Goal: Check status: Verify the current state of an ongoing process or item

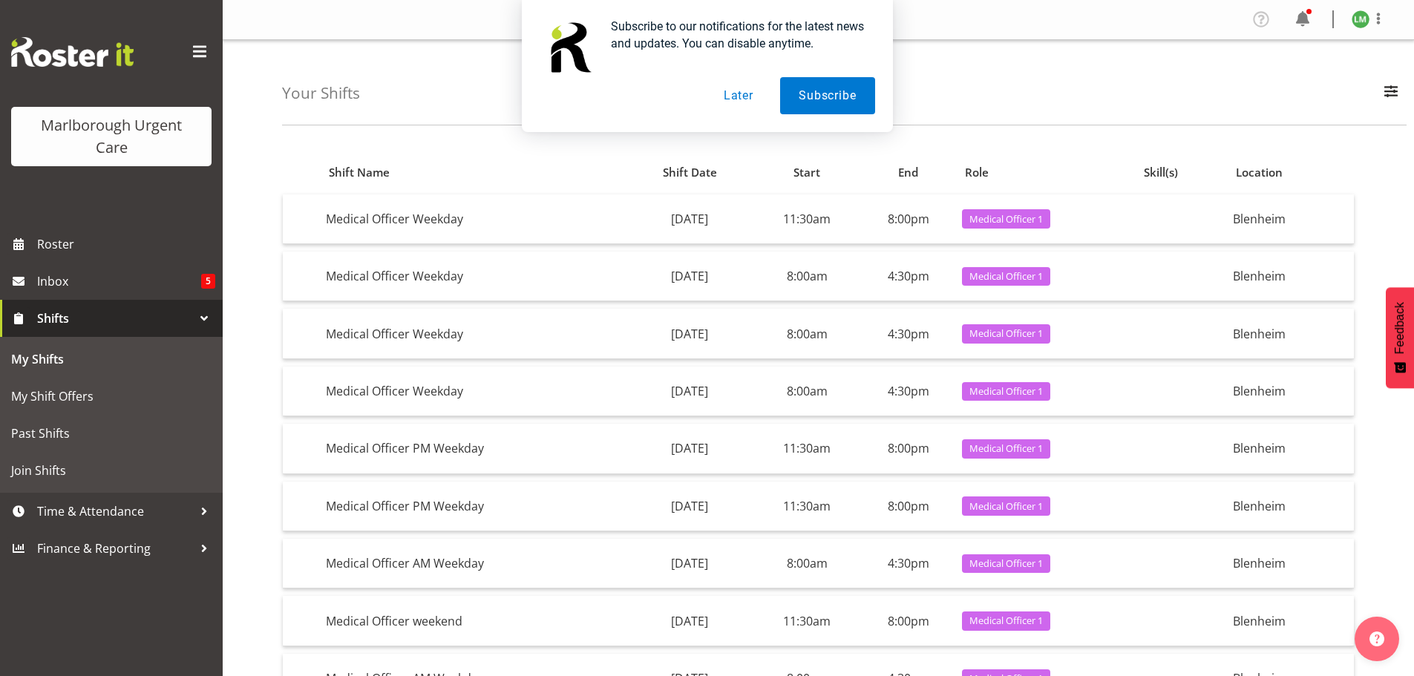
click at [743, 105] on button "Later" at bounding box center [738, 95] width 67 height 37
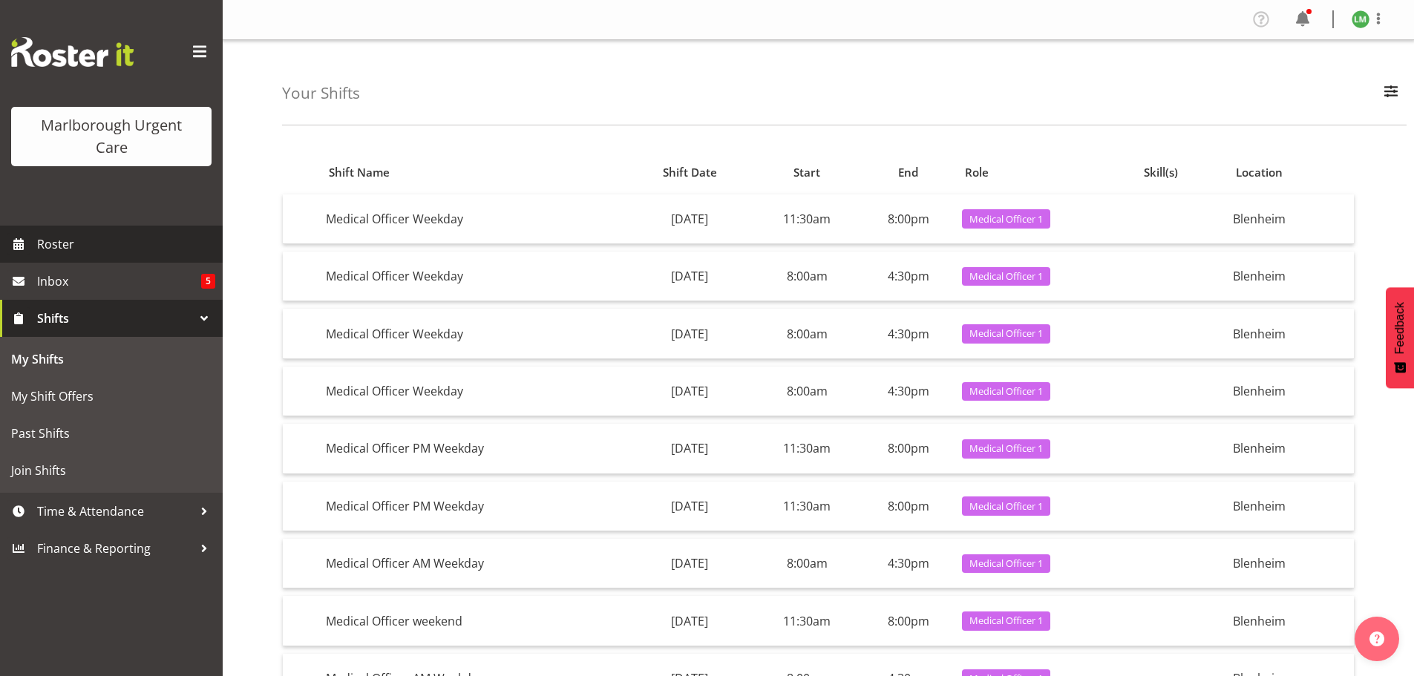
click at [112, 246] on span "Roster" at bounding box center [126, 244] width 178 height 22
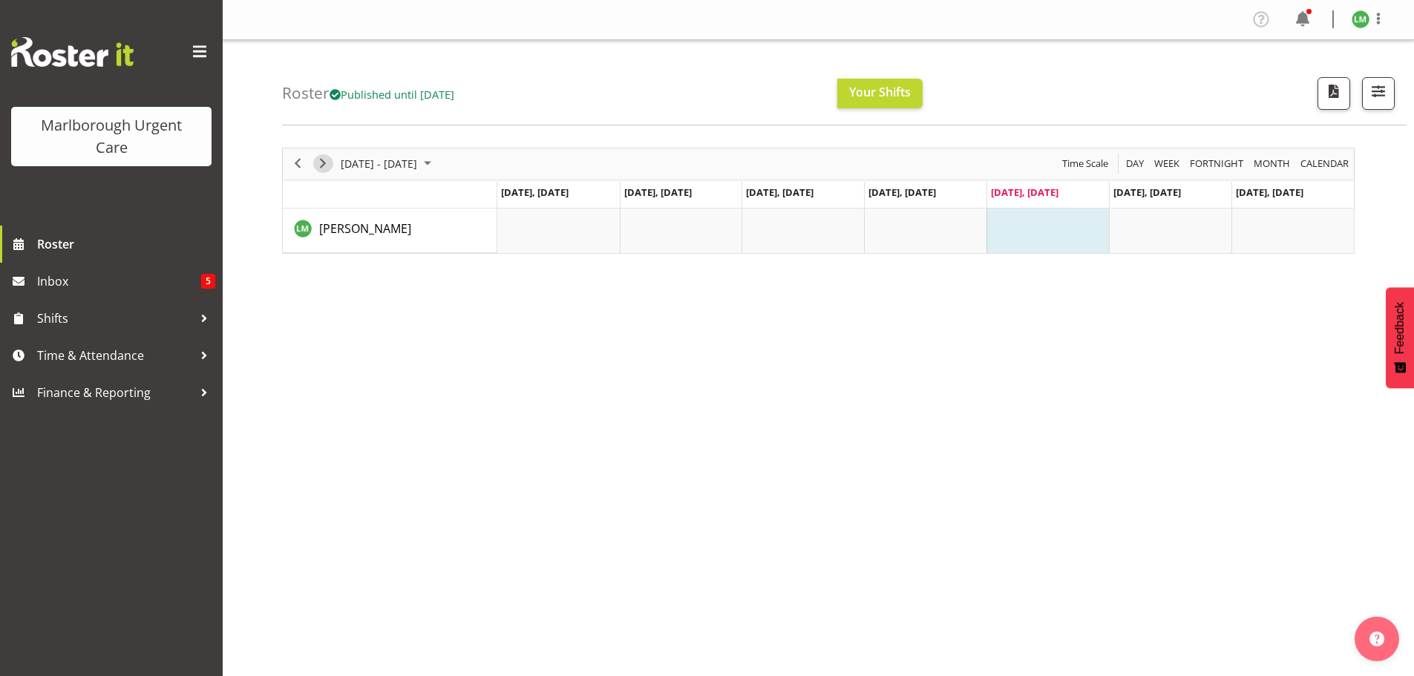
click at [325, 165] on span "Next" at bounding box center [323, 163] width 18 height 19
click at [436, 164] on span "October 2025" at bounding box center [428, 163] width 18 height 19
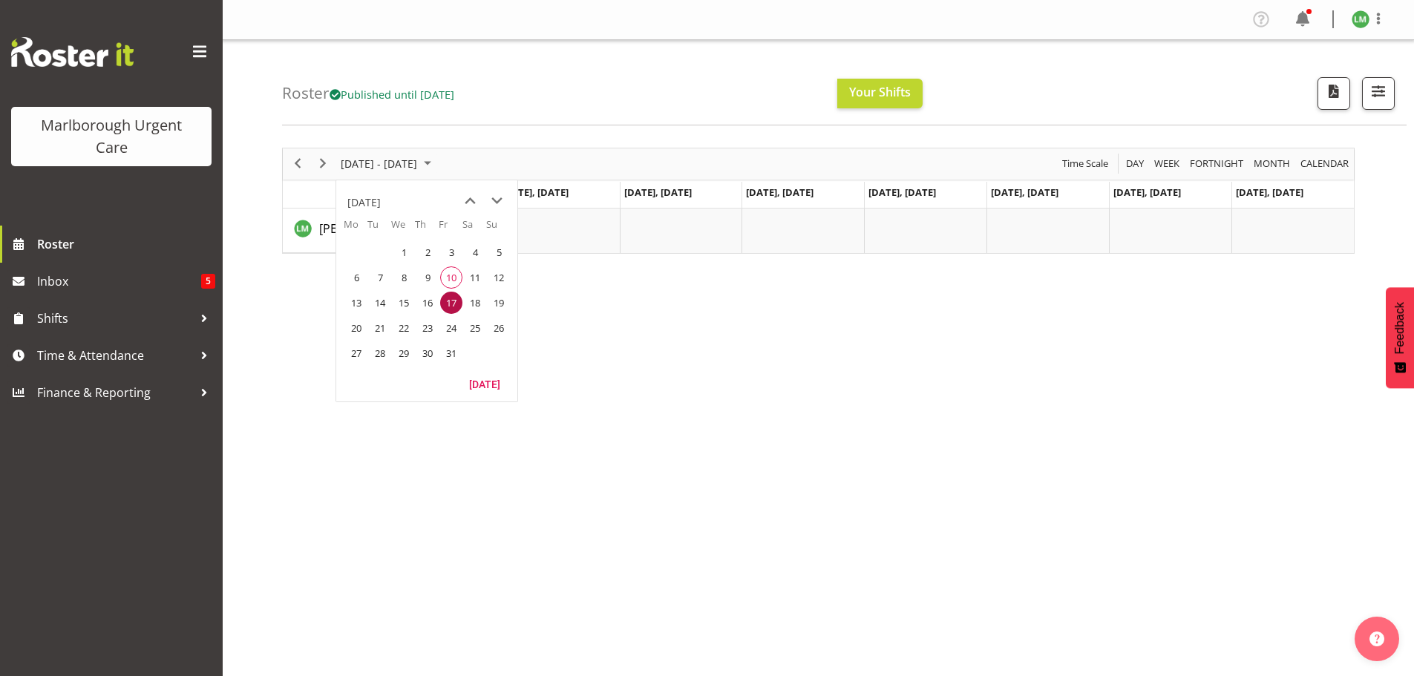
click at [904, 399] on div "[DATE] - [DATE] [DATE] Day Week Fortnight Month calendar Month Agenda Time Scal…" at bounding box center [848, 434] width 1132 height 594
drag, startPoint x: 763, startPoint y: 376, endPoint x: 582, endPoint y: 372, distance: 181.2
click at [582, 372] on div "[DATE] - [DATE] [DATE] Day Week Fortnight Month calendar Month Agenda Time Scal…" at bounding box center [848, 434] width 1132 height 594
click at [325, 162] on span "Next" at bounding box center [323, 163] width 18 height 19
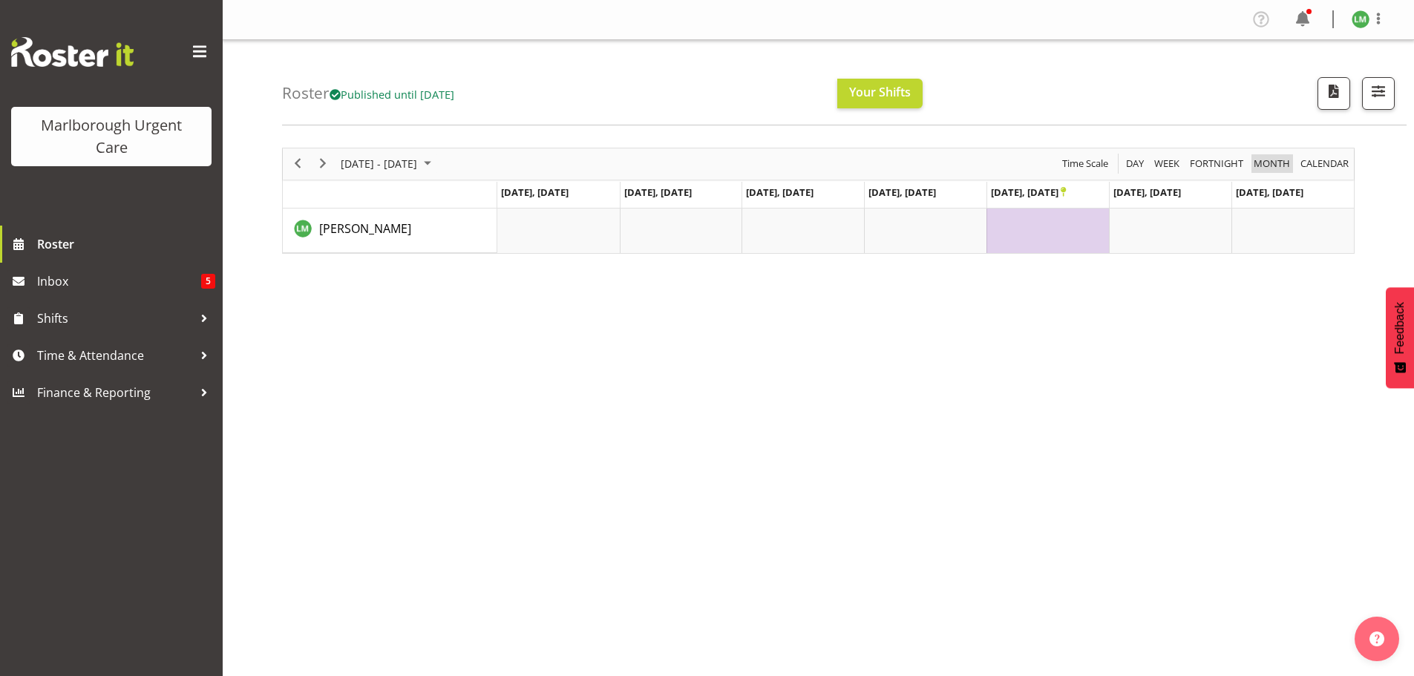
click at [1274, 166] on span "Month" at bounding box center [1271, 163] width 39 height 19
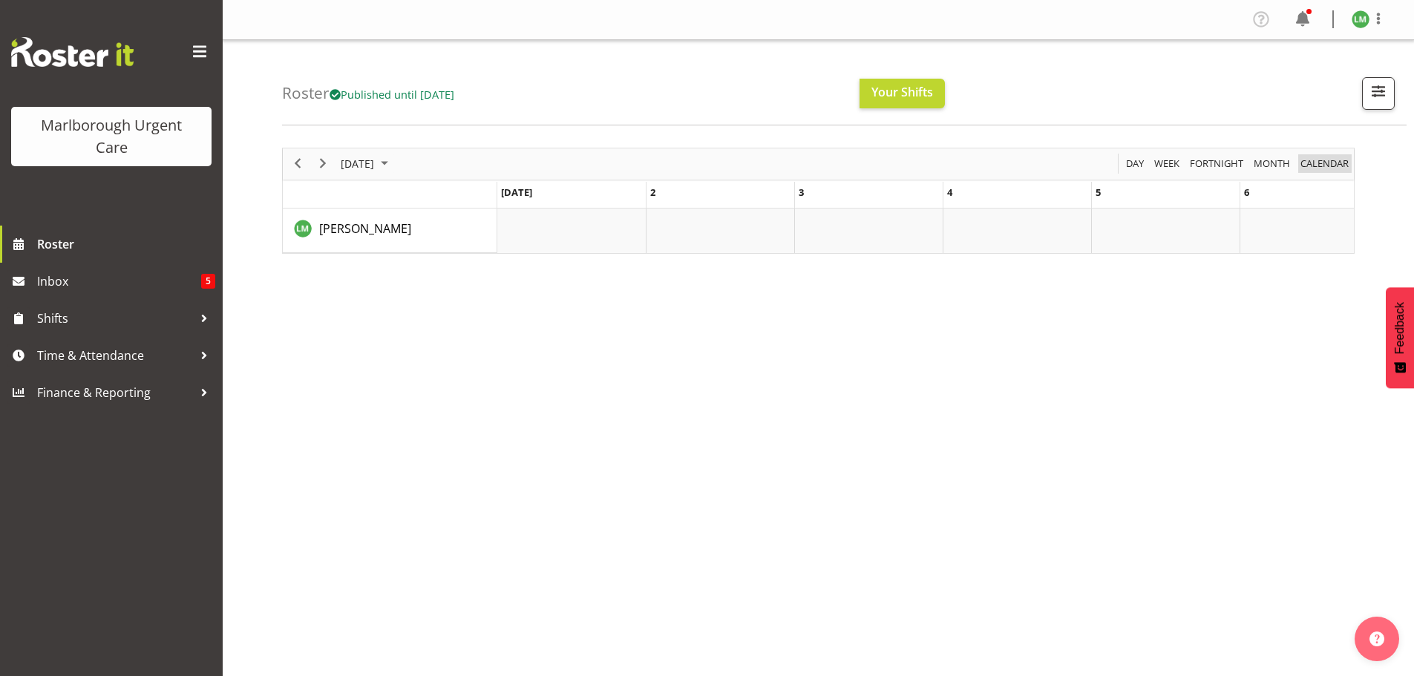
click at [1329, 159] on span "calendar" at bounding box center [1324, 163] width 51 height 19
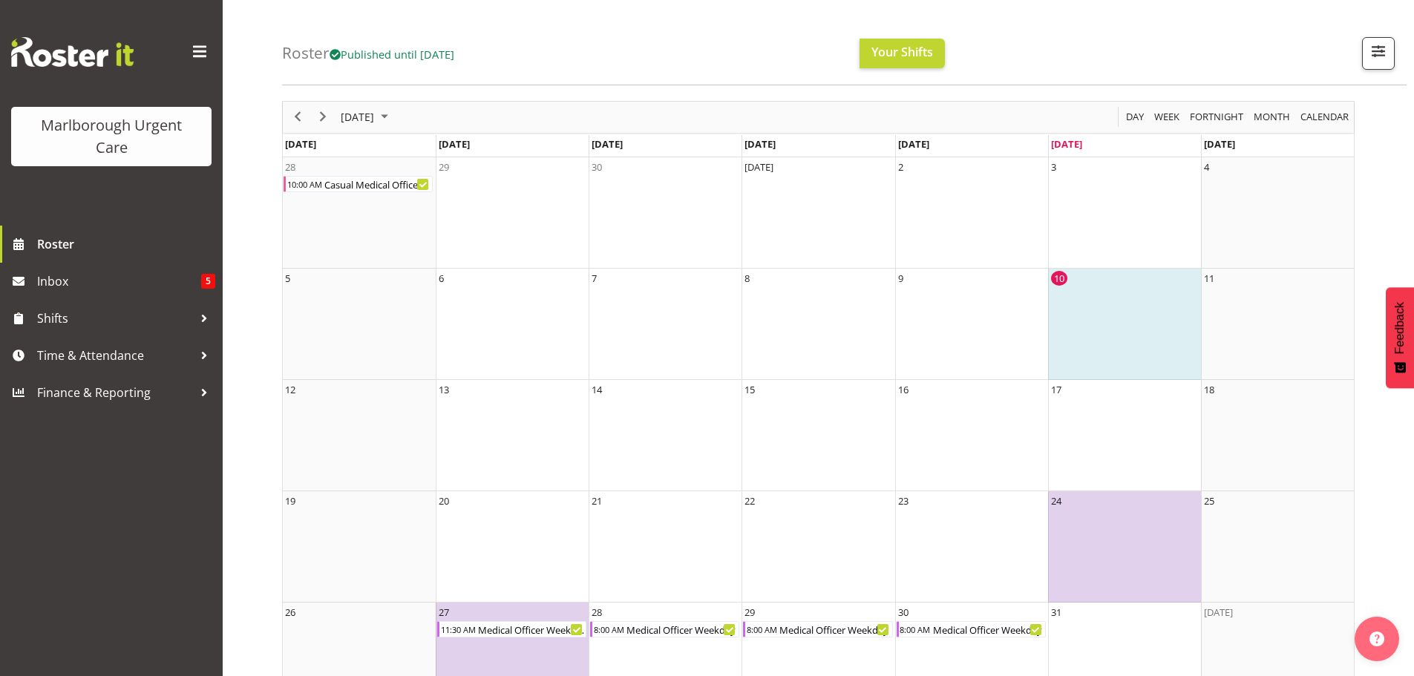
scroll to position [96, 0]
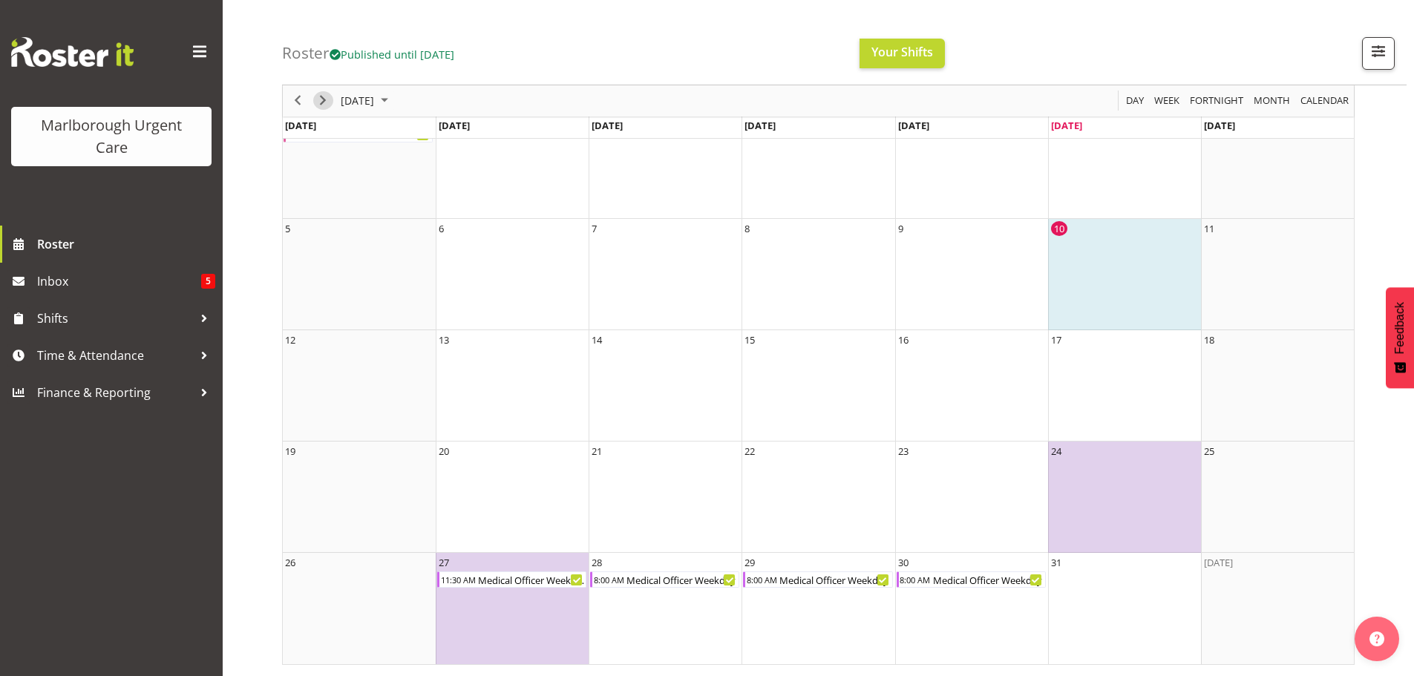
click at [318, 102] on span "Next" at bounding box center [323, 101] width 18 height 19
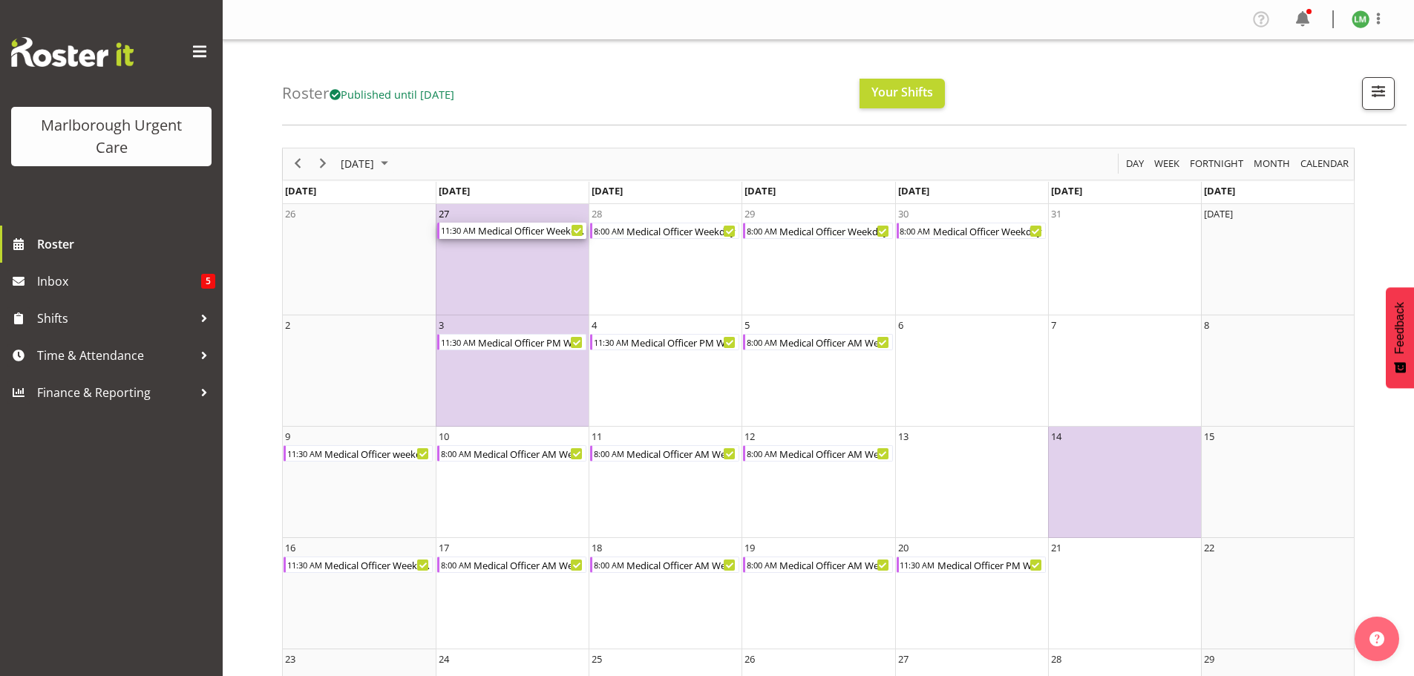
click at [541, 231] on div "Medical Officer Weekday" at bounding box center [532, 231] width 110 height 16
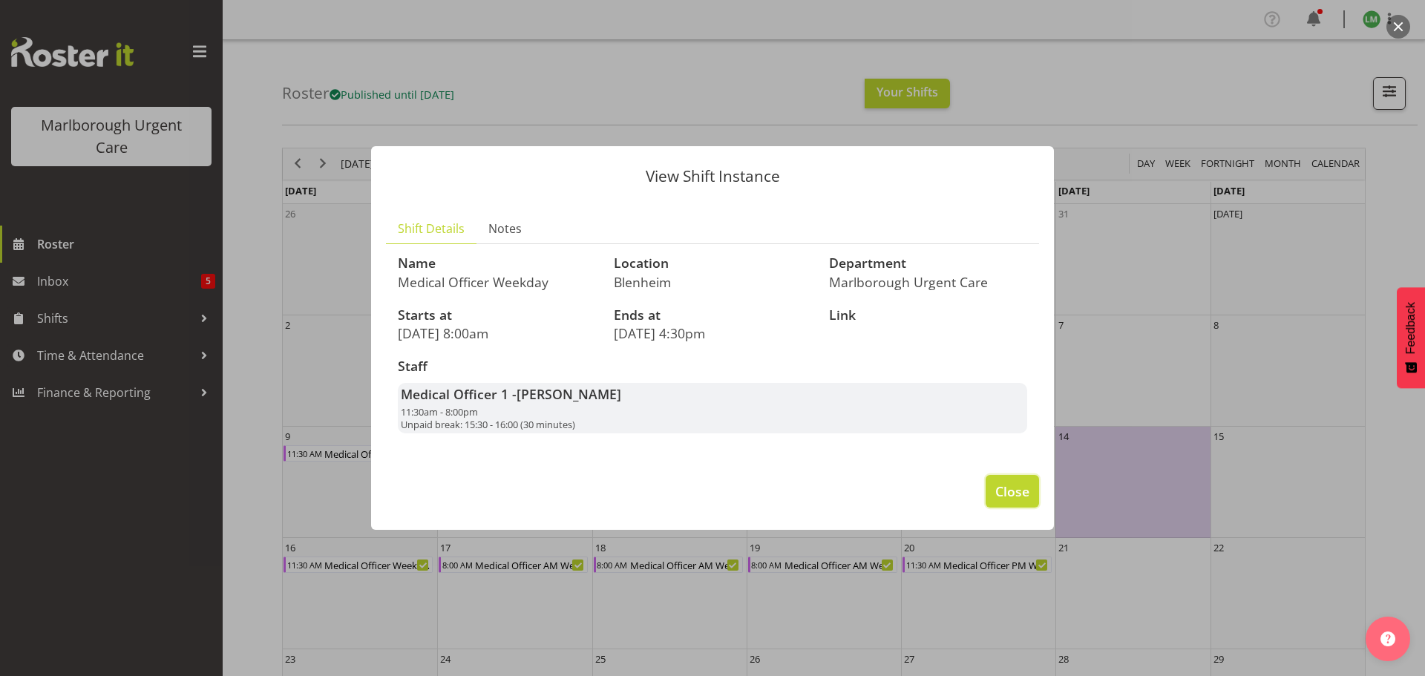
click at [1013, 488] on span "Close" at bounding box center [1012, 491] width 34 height 19
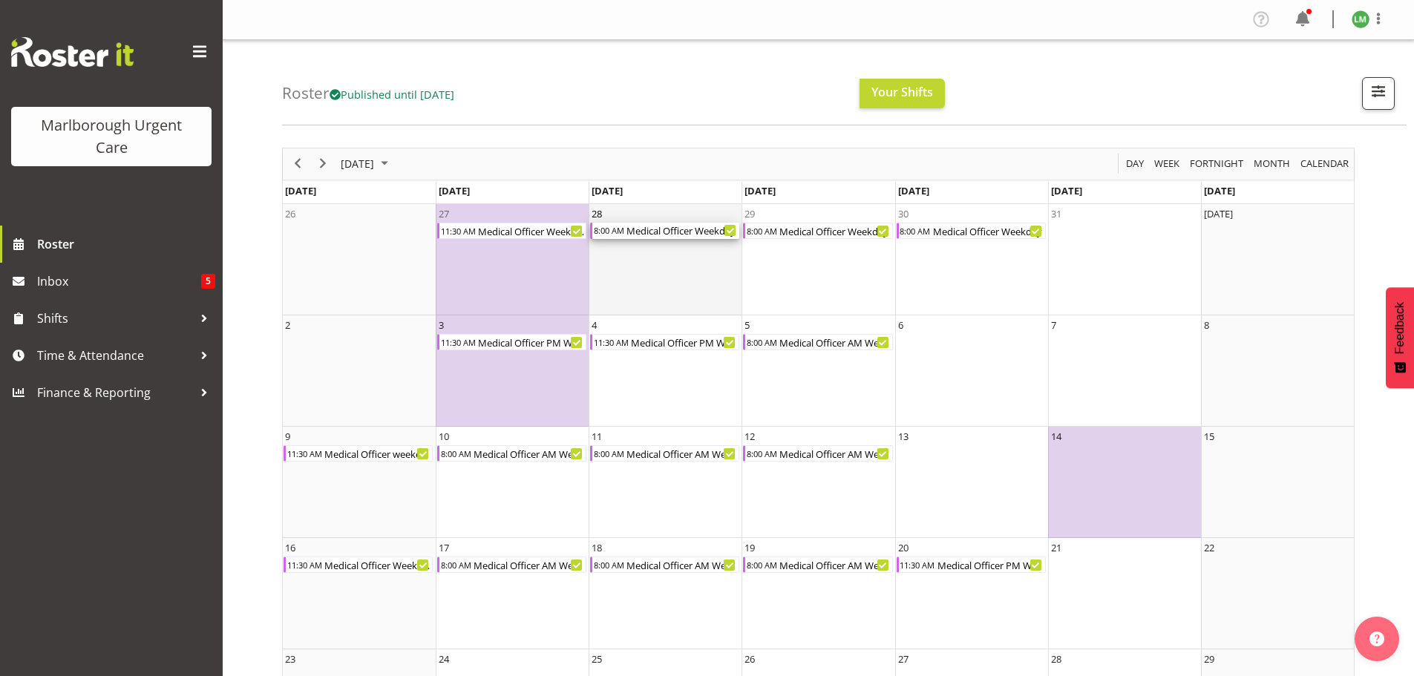
click at [698, 231] on div "Medical Officer Weekday" at bounding box center [682, 231] width 114 height 16
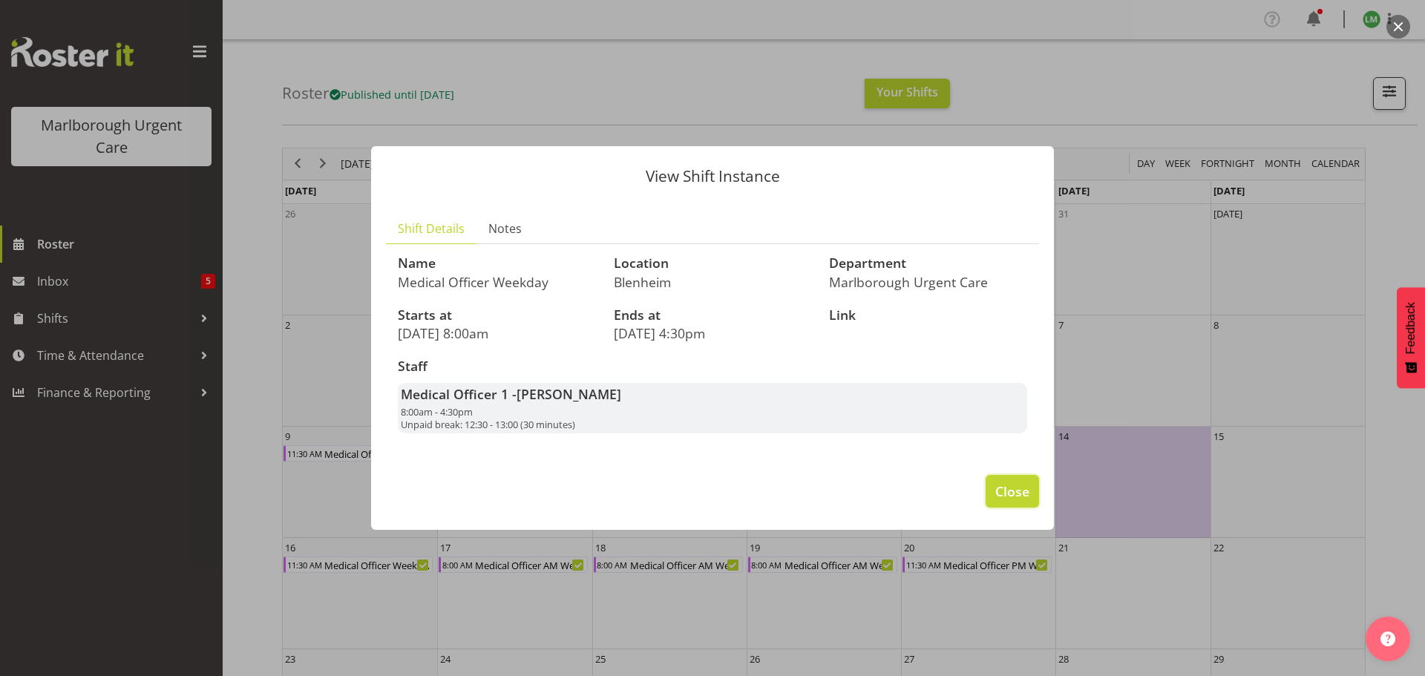
click at [1027, 497] on span "Close" at bounding box center [1012, 491] width 34 height 19
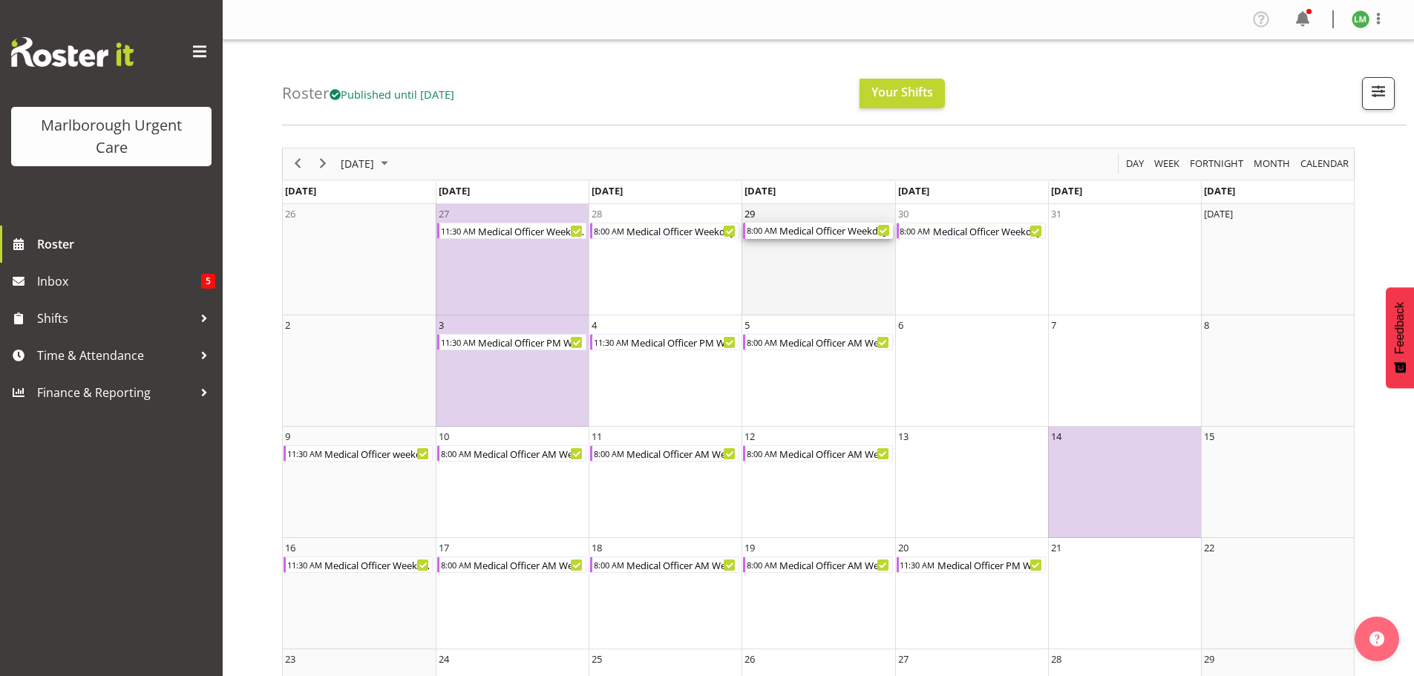
click at [828, 231] on div "Medical Officer Weekday" at bounding box center [835, 231] width 114 height 16
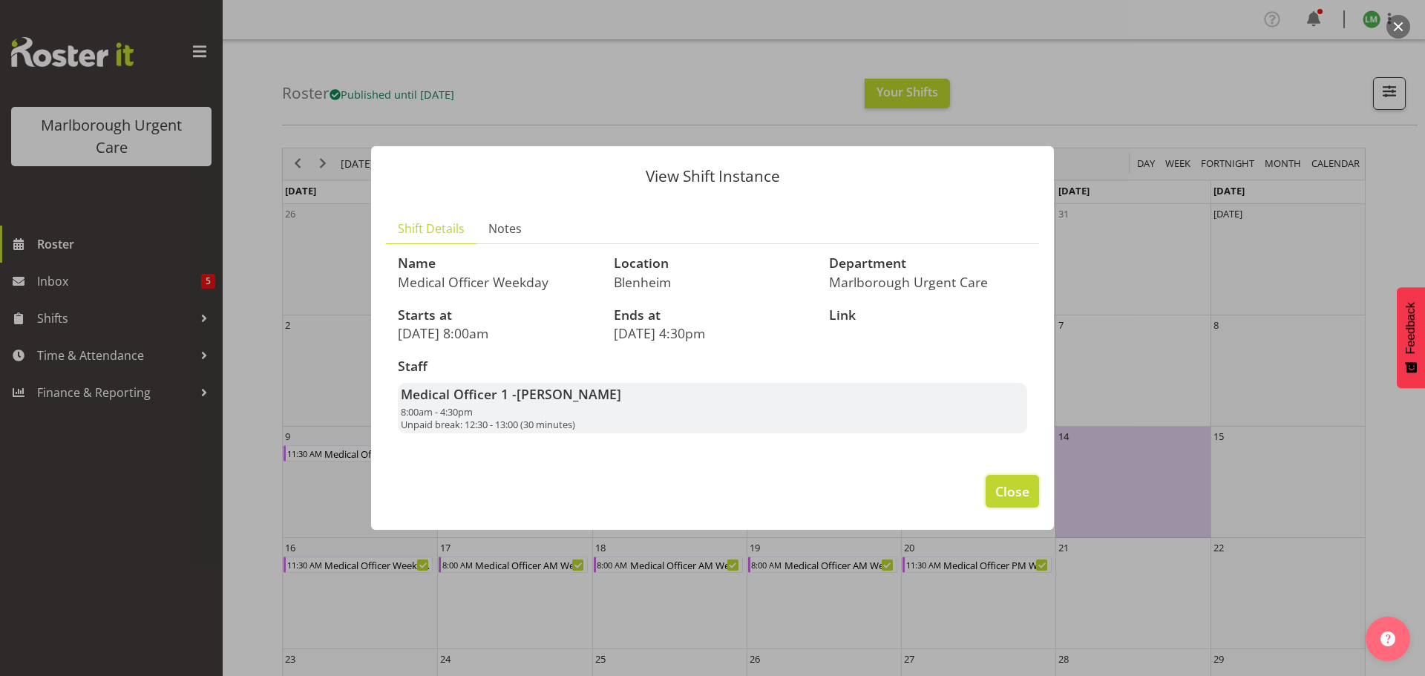
click at [1003, 491] on span "Close" at bounding box center [1012, 491] width 34 height 19
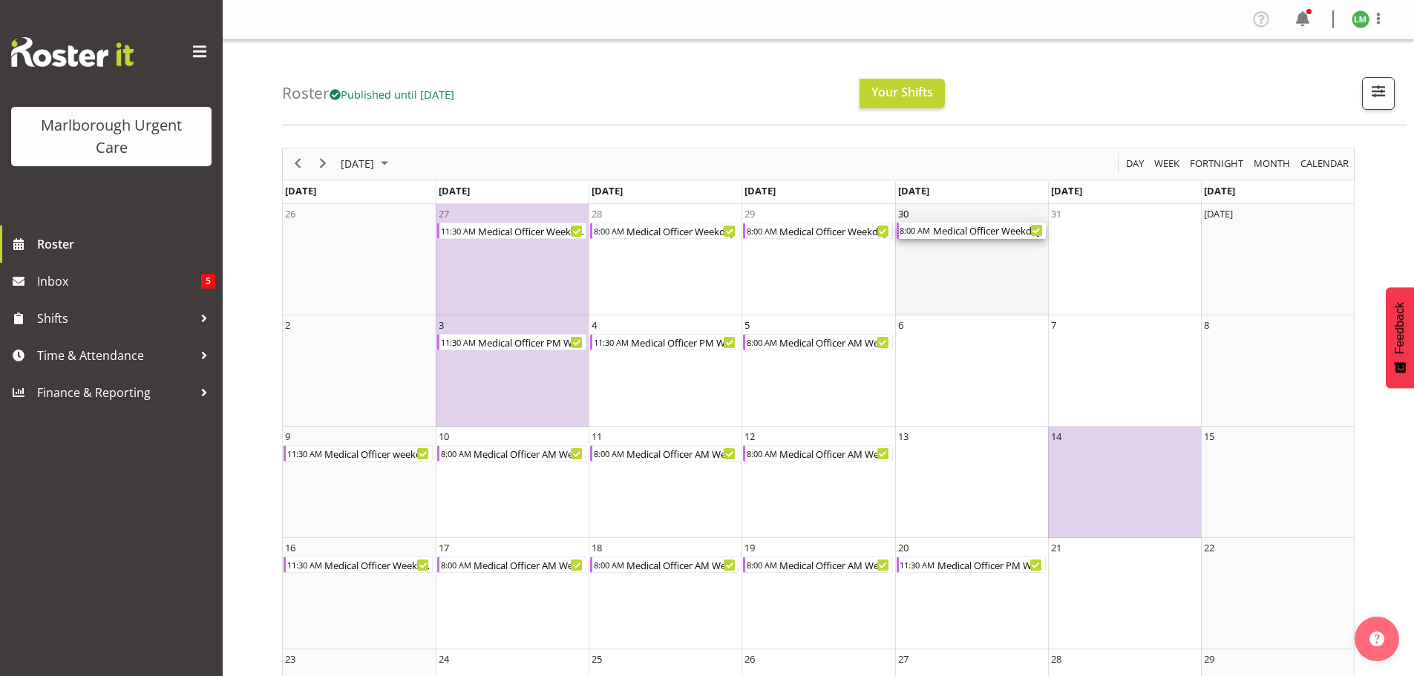
click at [952, 228] on div "Medical Officer Weekday" at bounding box center [989, 231] width 114 height 16
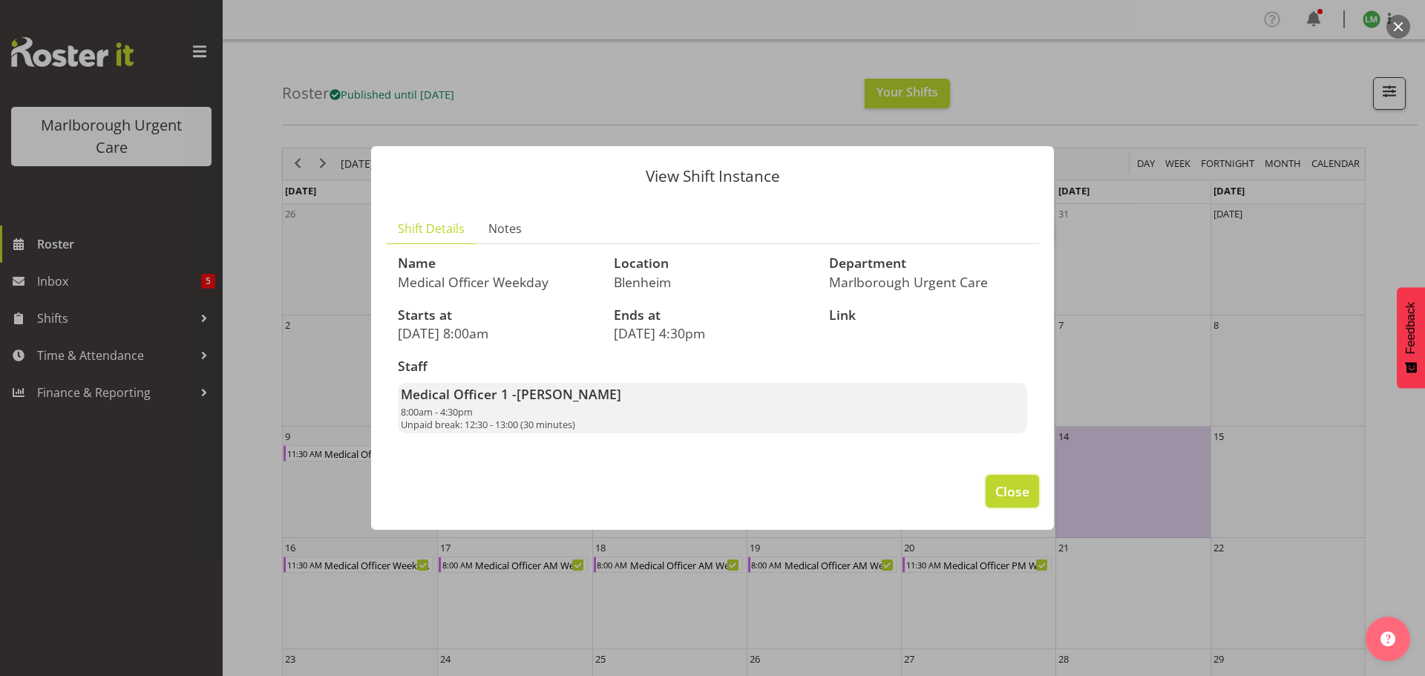
click at [1001, 496] on span "Close" at bounding box center [1012, 491] width 34 height 19
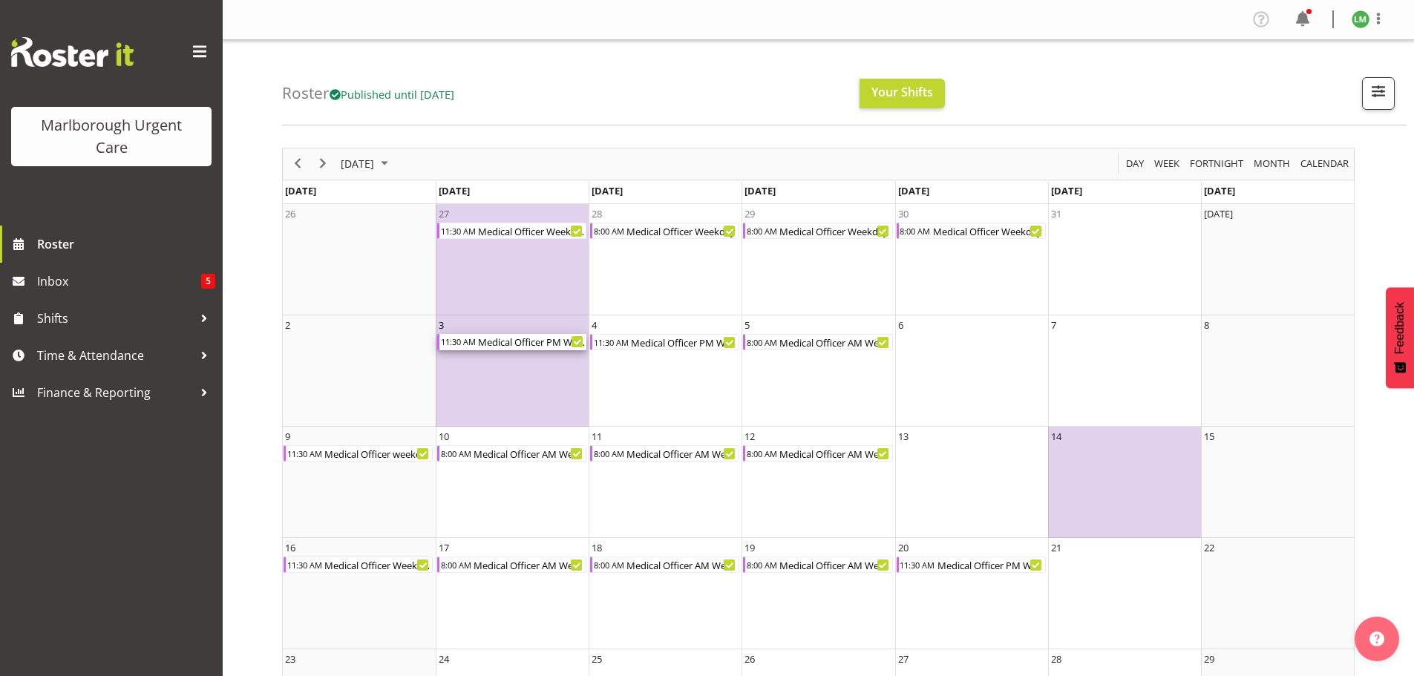
click at [526, 345] on div "Medical Officer PM Weekday" at bounding box center [532, 342] width 110 height 16
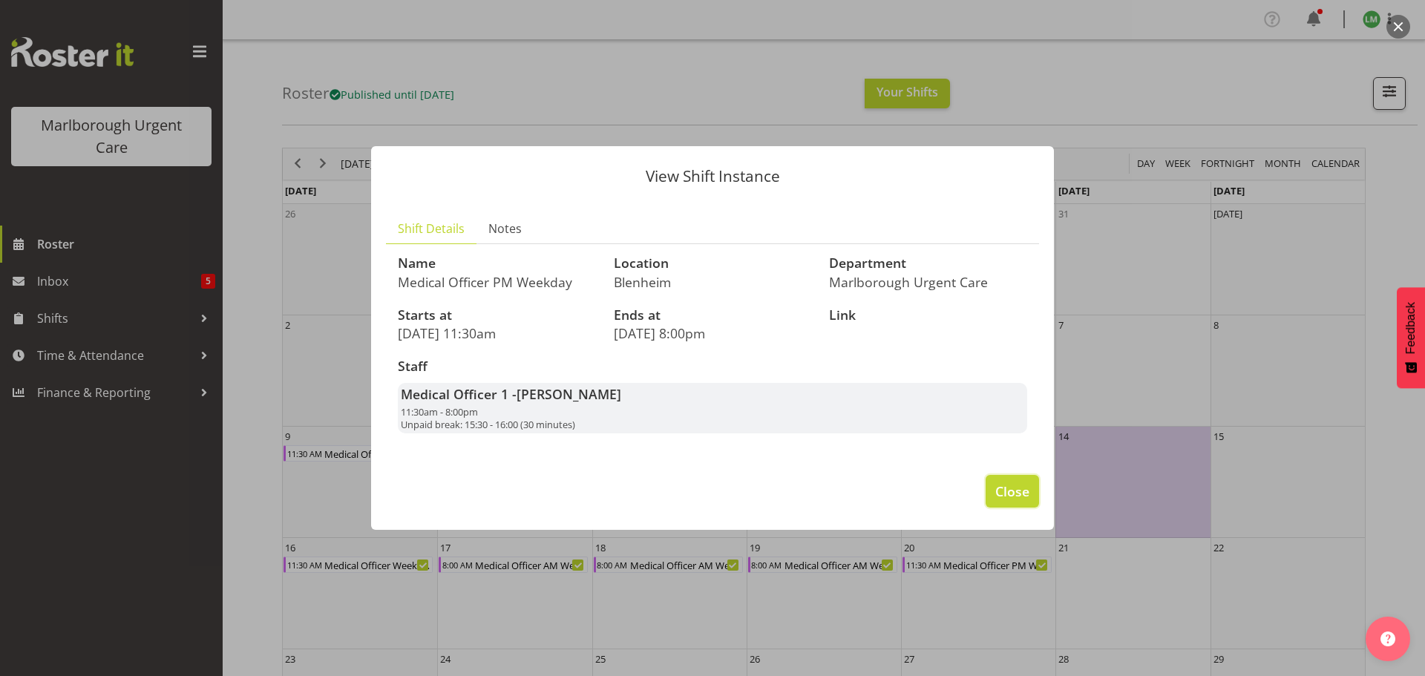
click at [1018, 498] on span "Close" at bounding box center [1012, 491] width 34 height 19
